Goal: Information Seeking & Learning: Find specific fact

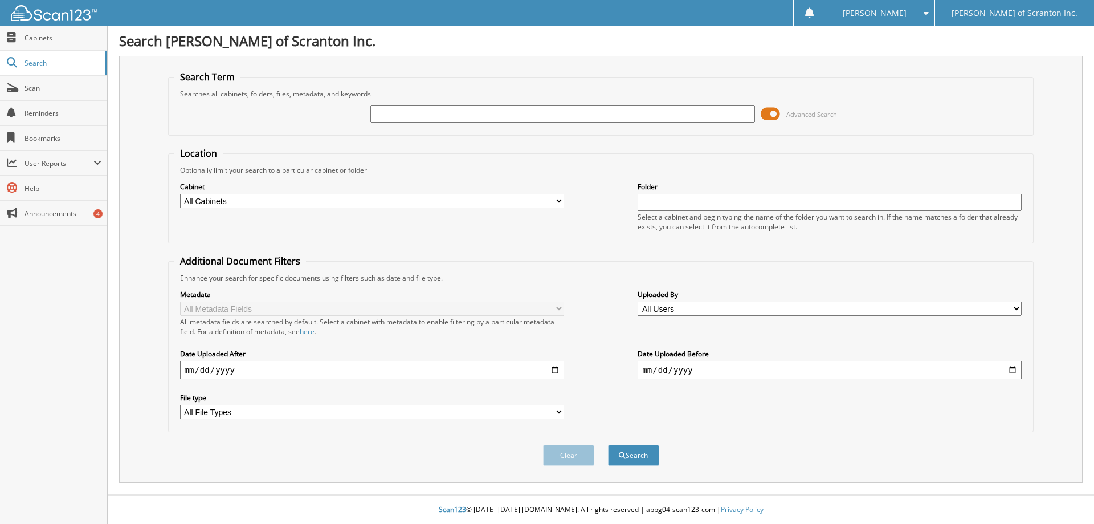
click at [452, 110] on input "text" at bounding box center [562, 113] width 384 height 17
type input "first national"
click at [608, 444] on button "Search" at bounding box center [633, 454] width 51 height 21
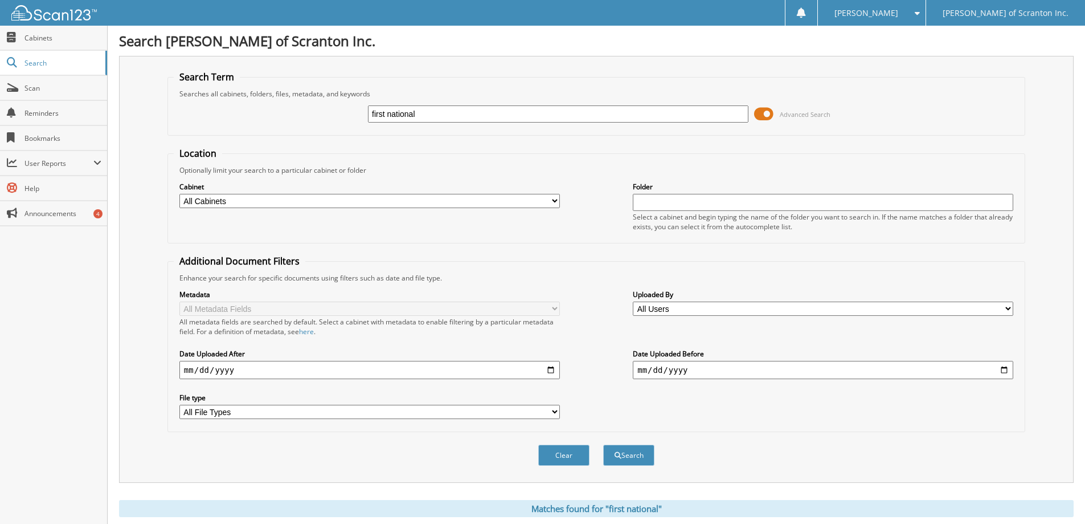
click at [534, 202] on select "All Cabinets FTC PRIVACY M-A/P (Buick Cadillac GMC) M-CHECKS (Buick Cadillac GM…" at bounding box center [369, 201] width 381 height 14
select select "13104"
click at [179, 194] on select "All Cabinets FTC PRIVACY M-A/P (Buick Cadillac GMC) M-CHECKS (Buick Cadillac GM…" at bounding box center [369, 201] width 381 height 14
click at [673, 199] on input "text" at bounding box center [823, 202] width 381 height 17
type input "first national"
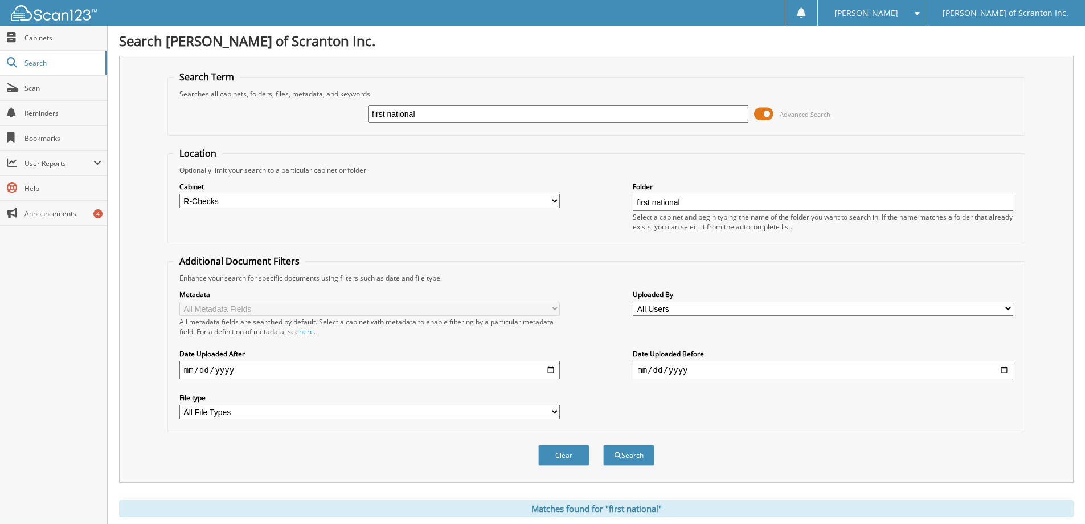
click at [603, 444] on button "Search" at bounding box center [628, 454] width 51 height 21
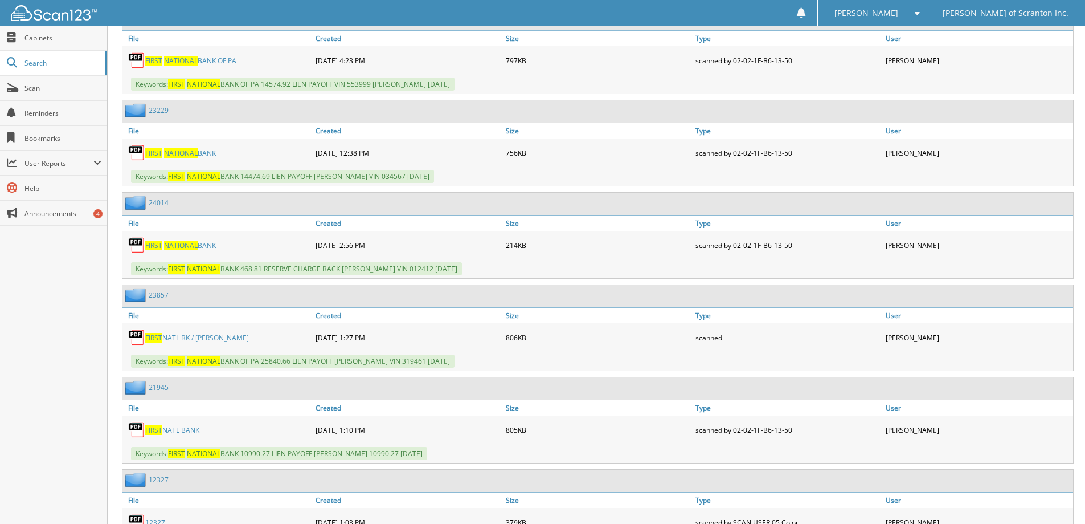
scroll to position [969, 0]
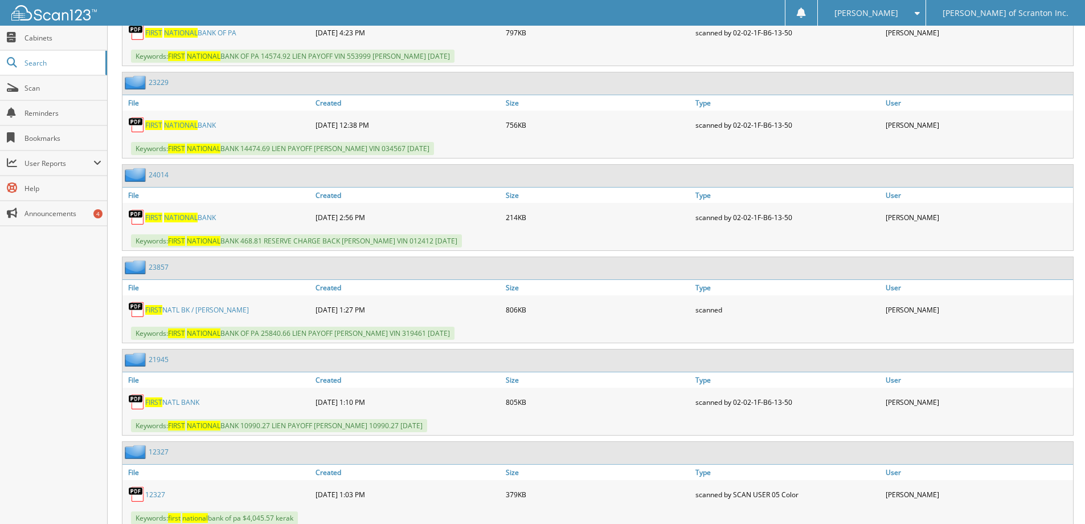
click at [181, 215] on span "NATIONAL" at bounding box center [181, 218] width 34 height 10
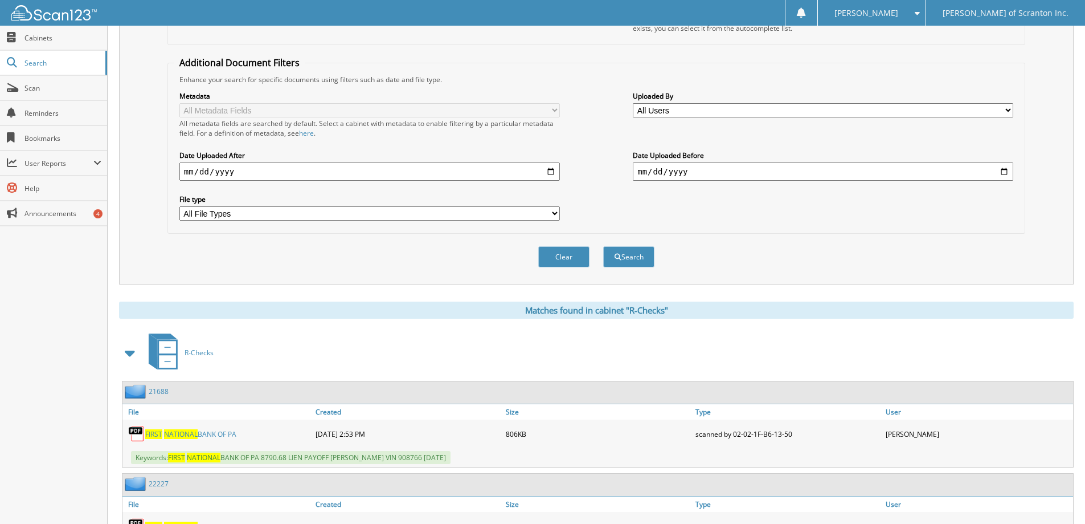
scroll to position [57, 0]
